Goal: Complete application form

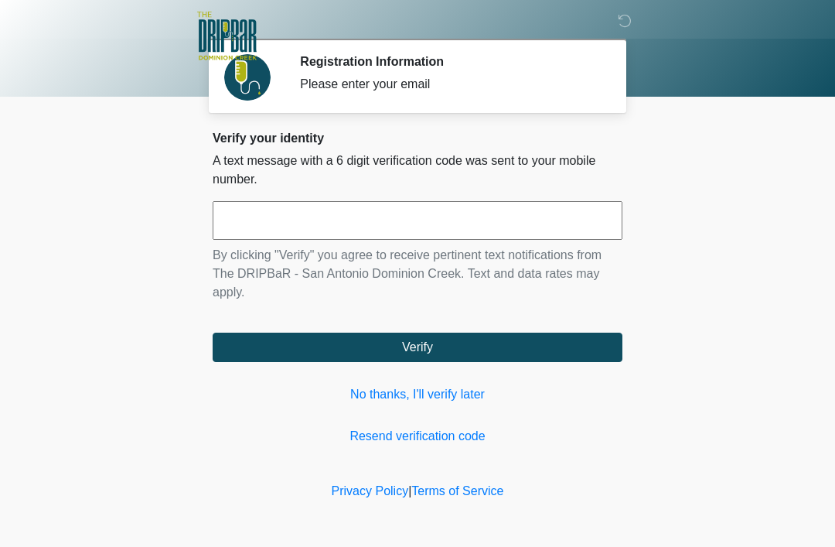
click at [428, 233] on input "text" at bounding box center [418, 220] width 410 height 39
type input "******"
click at [433, 352] on button "Verify" at bounding box center [418, 346] width 410 height 29
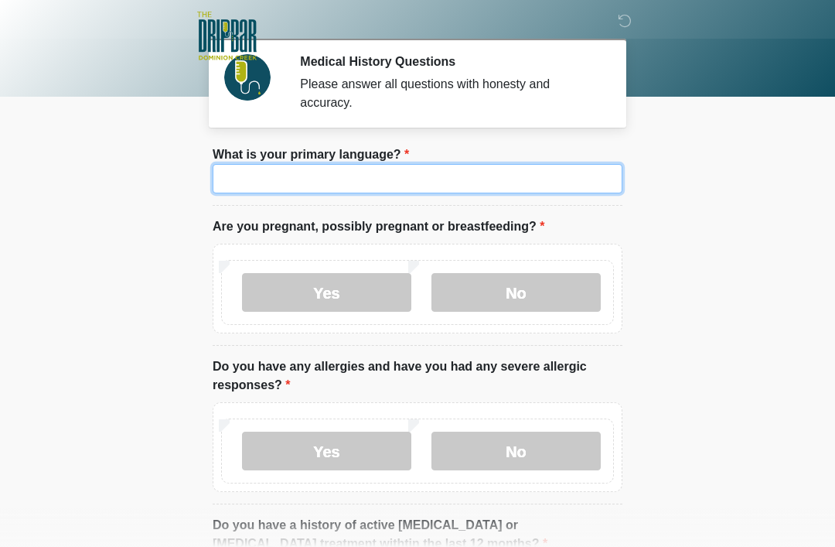
click at [567, 165] on input "What is your primary language?" at bounding box center [418, 178] width 410 height 29
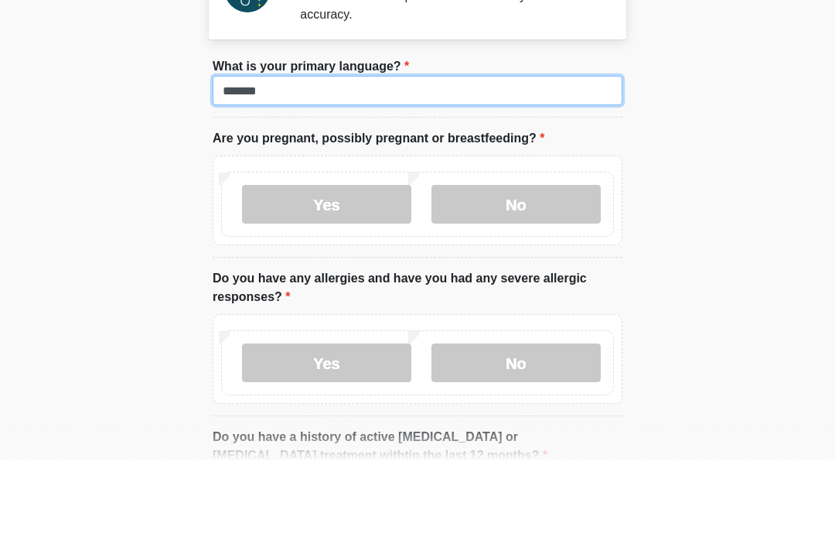
type input "*******"
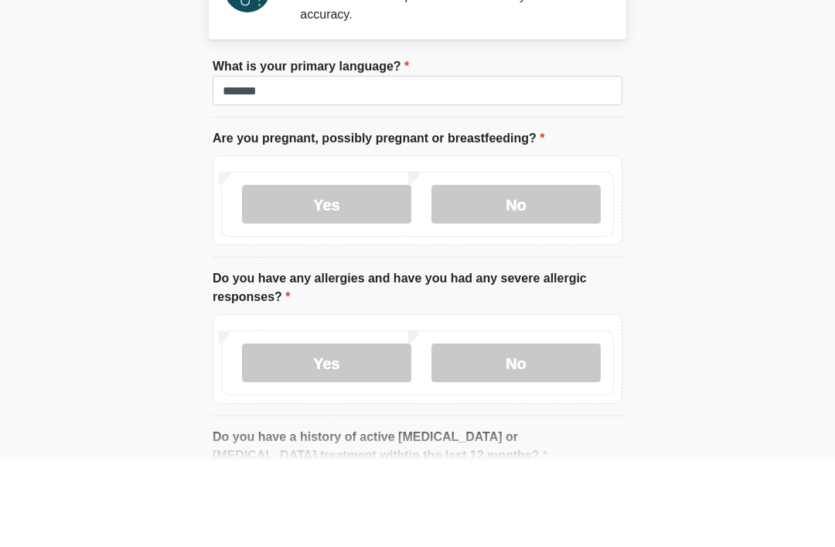
click at [515, 273] on label "No" at bounding box center [515, 292] width 169 height 39
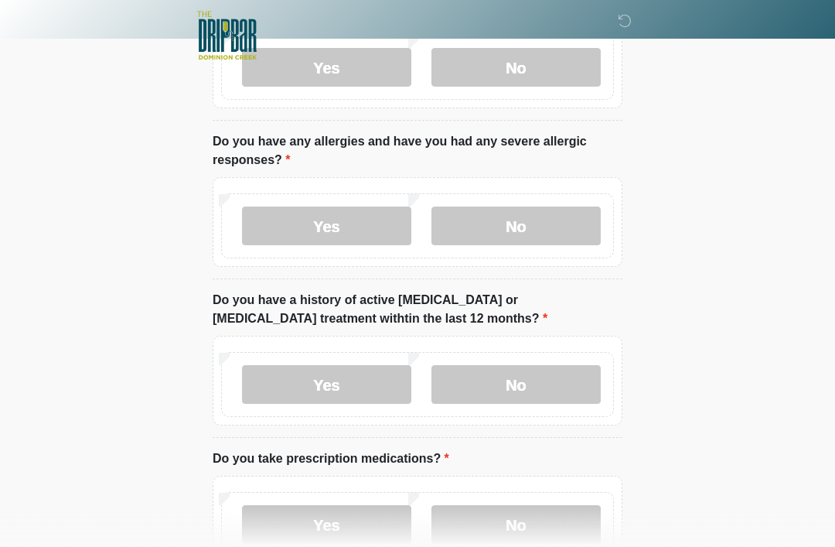
scroll to position [226, 0]
click at [517, 233] on label "No" at bounding box center [515, 225] width 169 height 39
click at [538, 376] on label "No" at bounding box center [515, 383] width 169 height 39
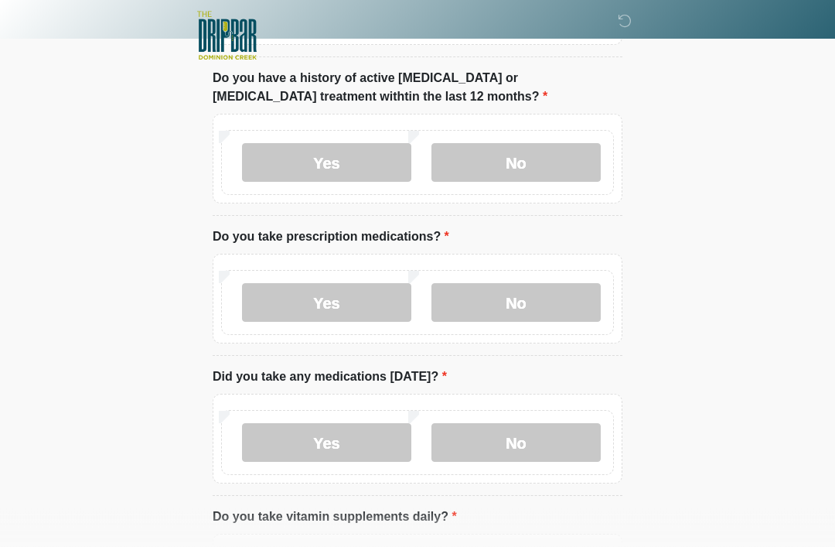
scroll to position [448, 0]
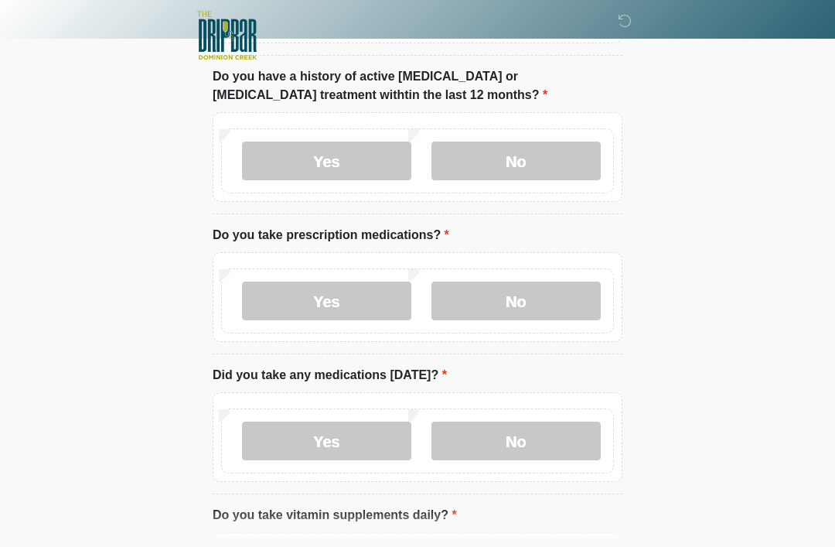
click at [333, 305] on label "Yes" at bounding box center [326, 301] width 169 height 39
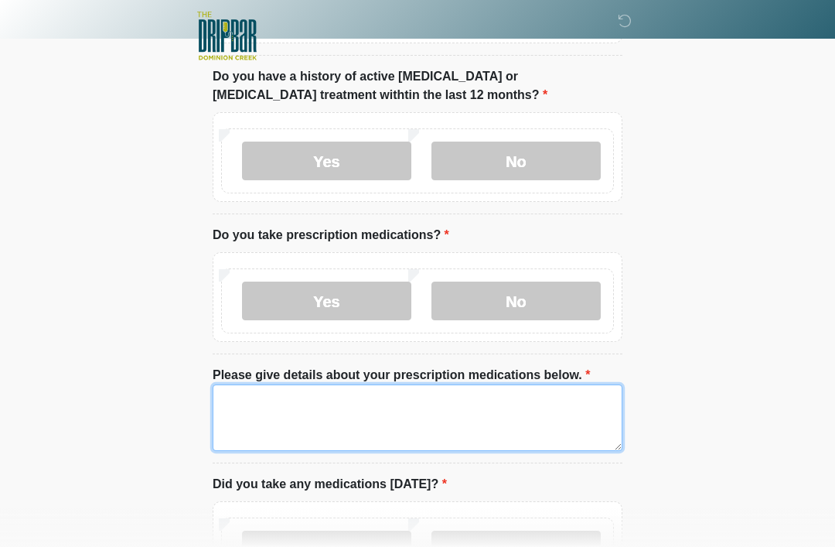
click at [286, 404] on textarea "Please give details about your prescription medications below." at bounding box center [418, 417] width 410 height 66
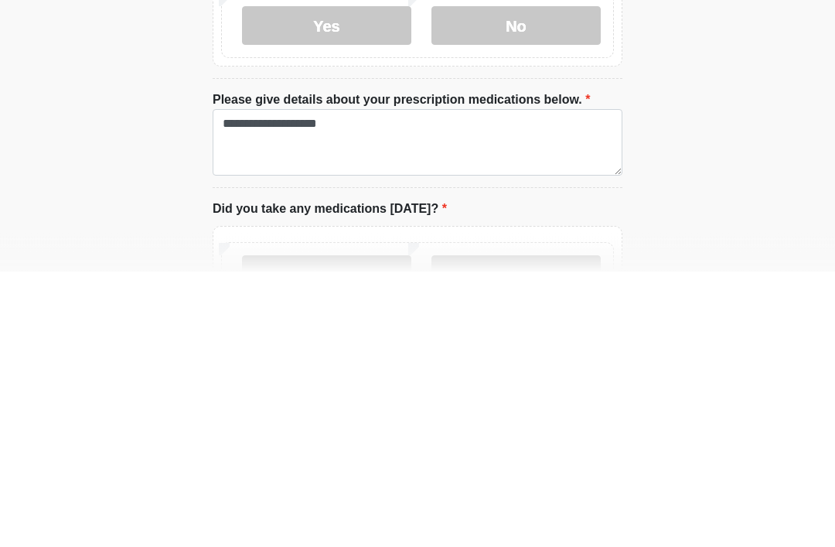
scroll to position [724, 0]
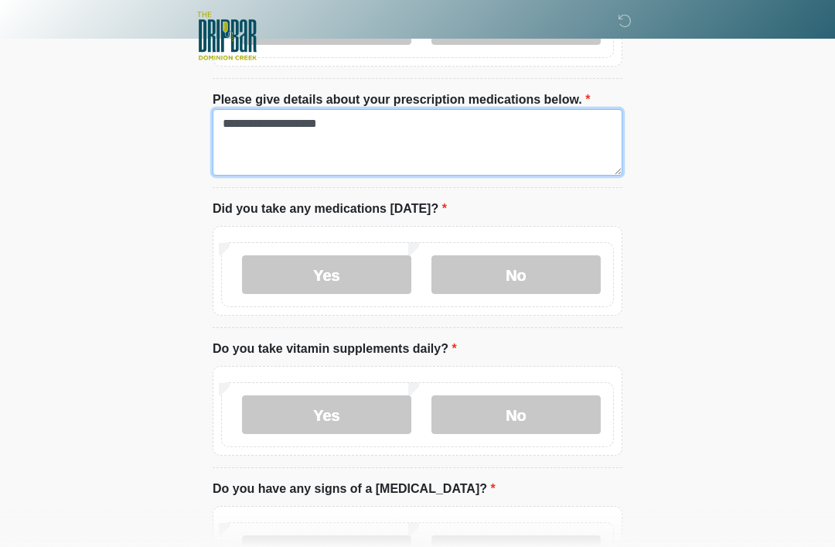
type textarea "**********"
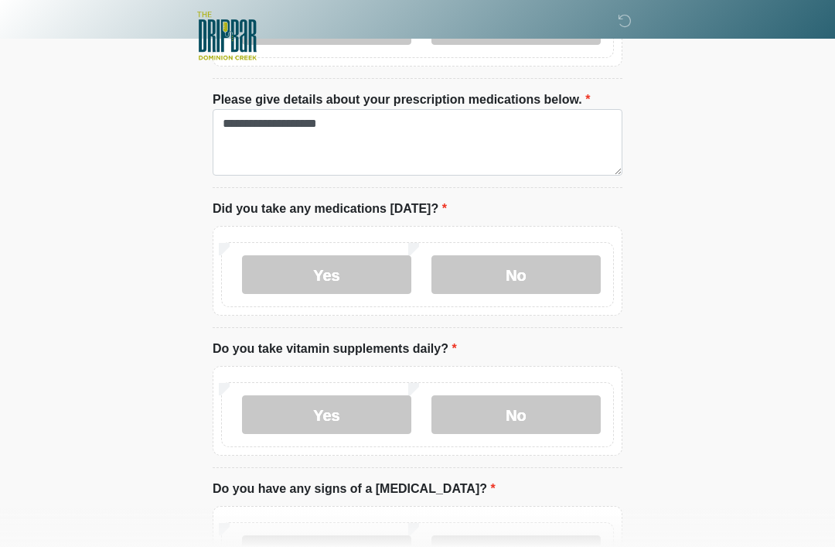
click at [541, 284] on label "No" at bounding box center [515, 274] width 169 height 39
click at [343, 401] on label "Yes" at bounding box center [326, 414] width 169 height 39
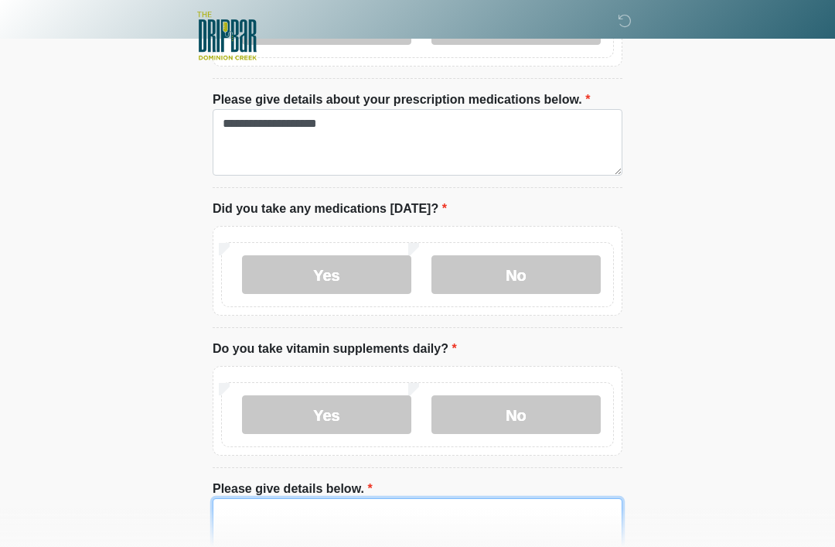
click at [317, 521] on textarea "Please give details below." at bounding box center [418, 531] width 410 height 66
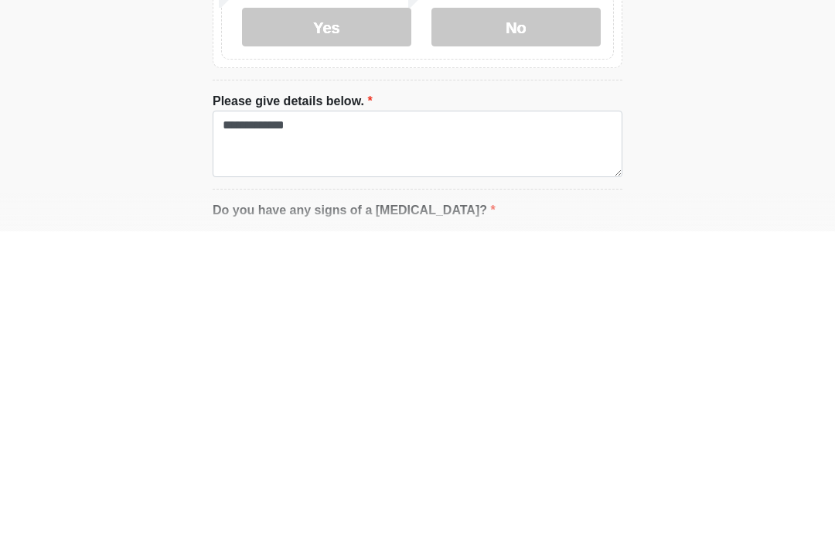
scroll to position [1112, 0]
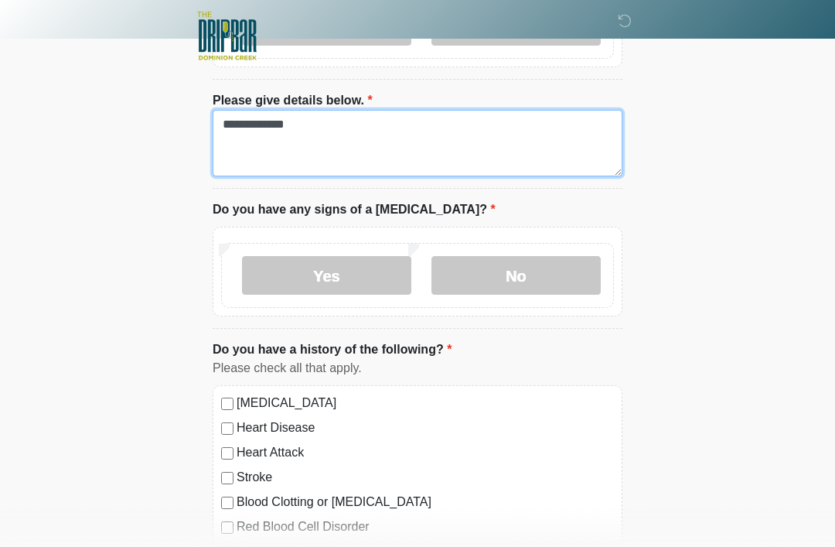
type textarea "**********"
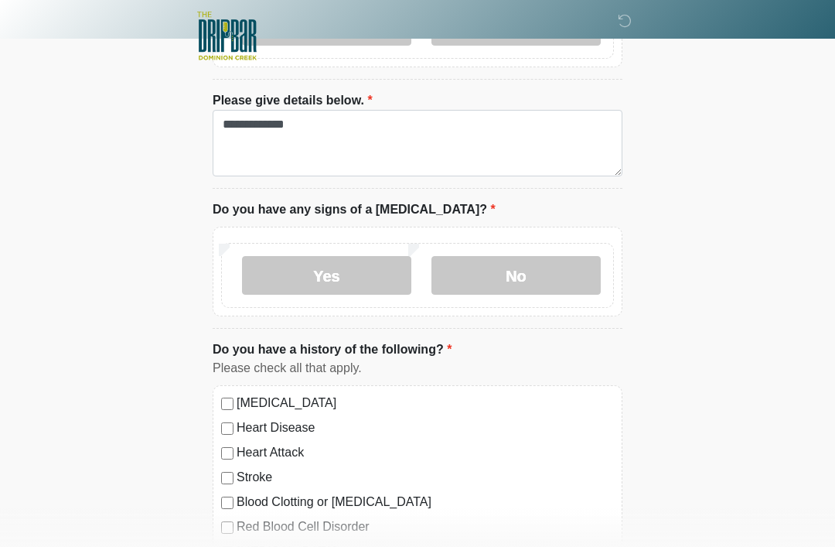
click at [535, 278] on label "No" at bounding box center [515, 275] width 169 height 39
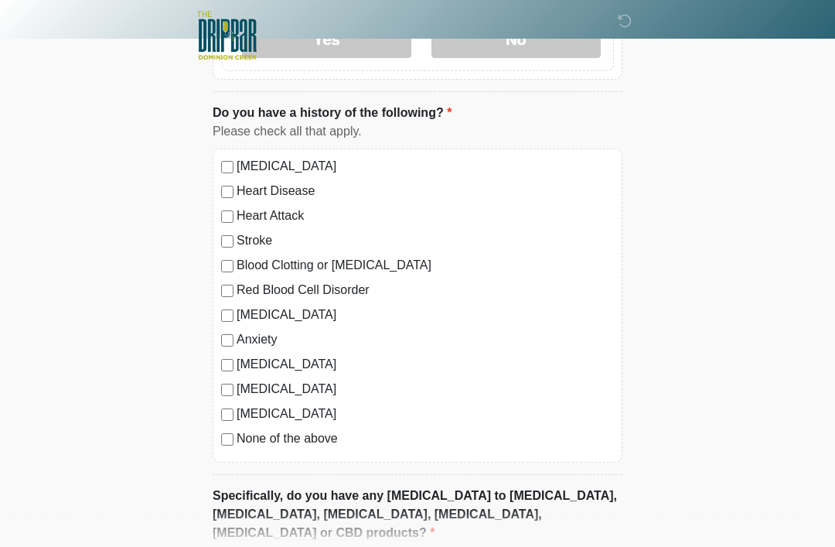
scroll to position [1506, 0]
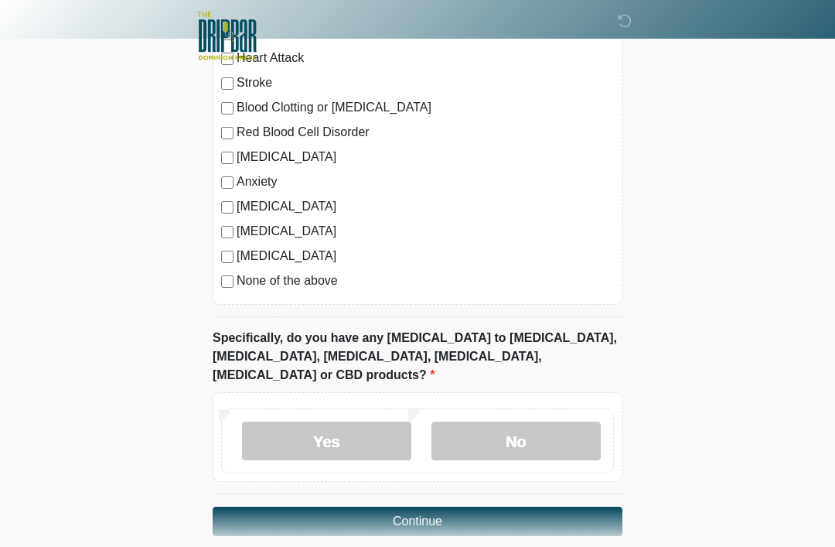
click at [517, 421] on label "No" at bounding box center [515, 440] width 169 height 39
click at [430, 506] on button "Continue" at bounding box center [418, 520] width 410 height 29
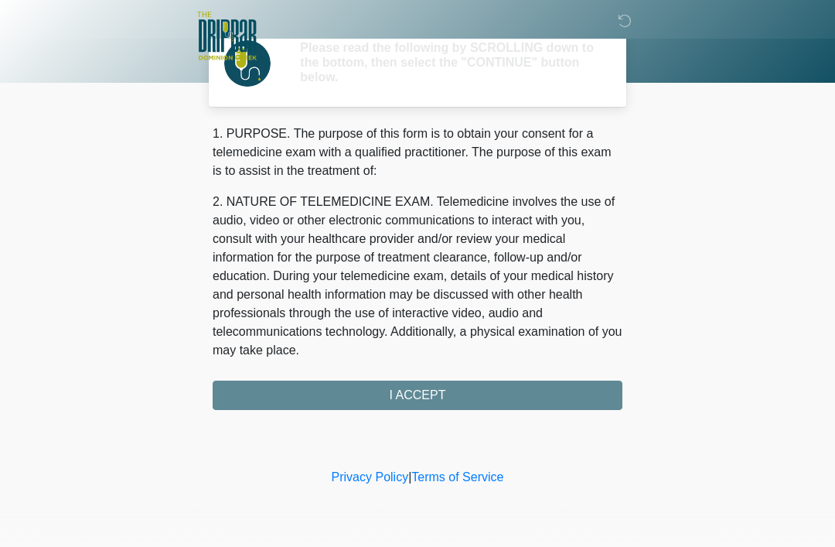
scroll to position [0, 0]
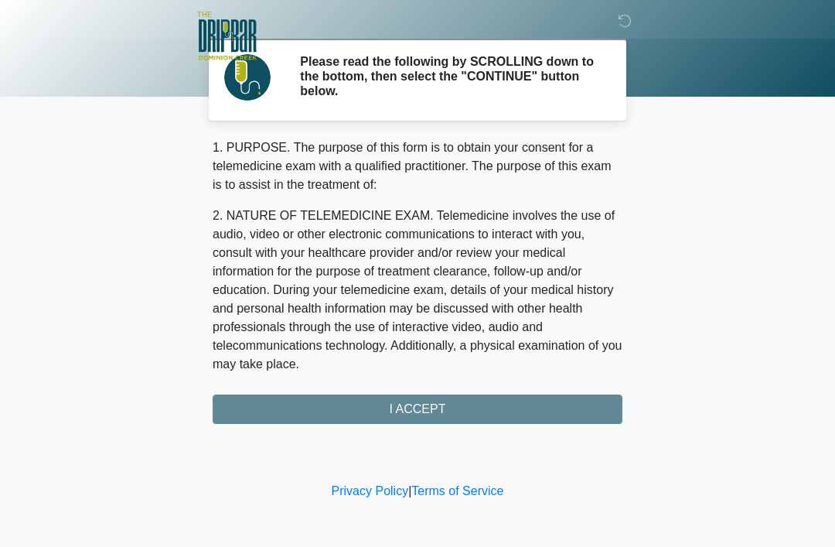
click at [418, 410] on div "1. PURPOSE. The purpose of this form is to obtain your consent for a telemedici…" at bounding box center [418, 280] width 410 height 285
click at [430, 411] on div "1. PURPOSE. The purpose of this form is to obtain your consent for a telemedici…" at bounding box center [418, 280] width 410 height 285
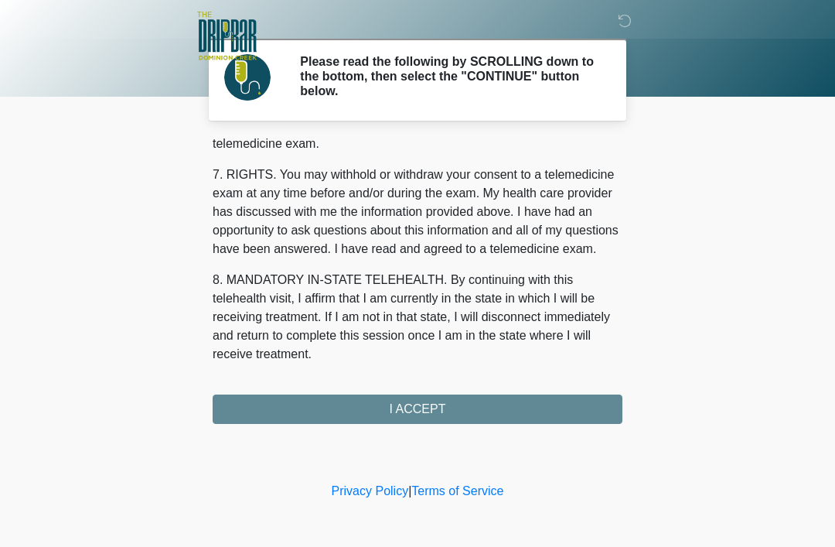
scroll to position [678, 0]
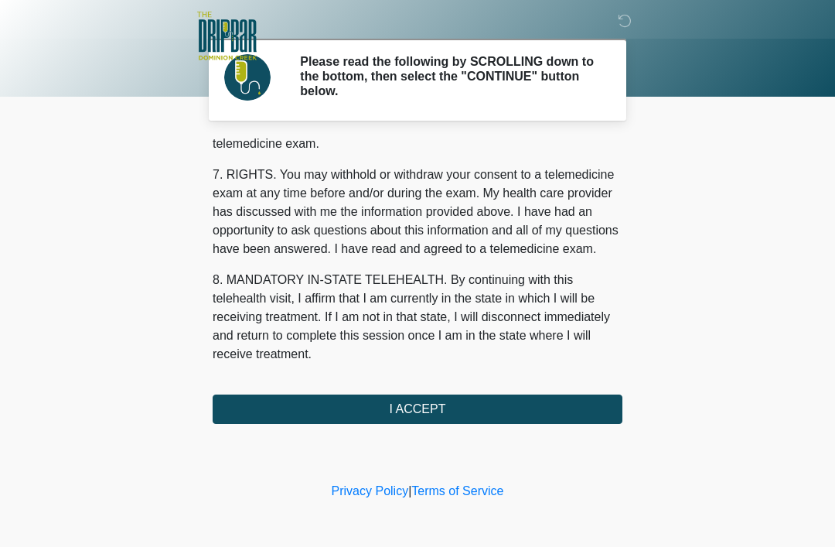
click at [417, 407] on button "I ACCEPT" at bounding box center [418, 408] width 410 height 29
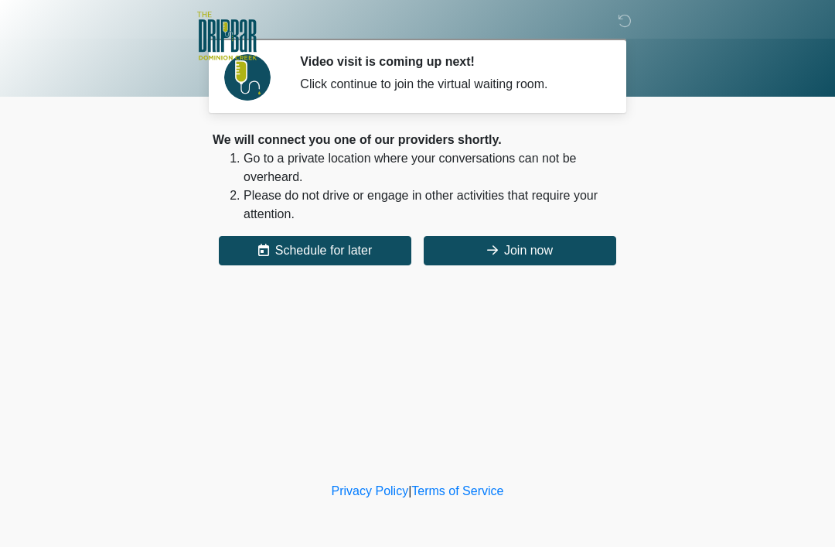
click at [513, 253] on button "Join now" at bounding box center [520, 250] width 192 height 29
